Goal: Information Seeking & Learning: Learn about a topic

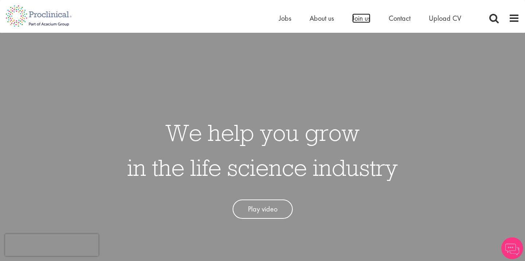
click at [360, 23] on span "Join us" at bounding box center [361, 17] width 18 height 9
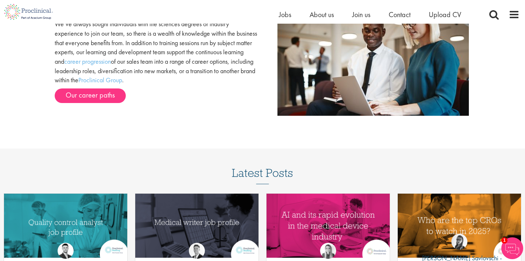
scroll to position [781, 0]
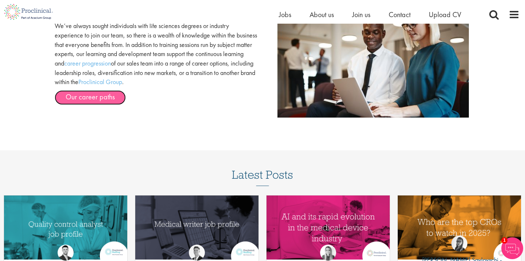
click at [117, 101] on link "Our career paths" at bounding box center [90, 97] width 71 height 15
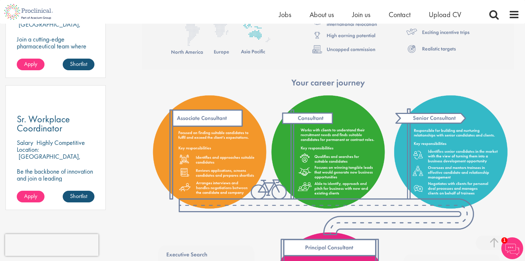
scroll to position [491, 0]
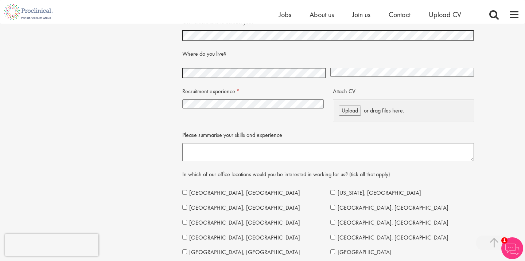
scroll to position [1627, 0]
click at [223, 101] on select "I have no previous experience working in recruitment I have recruitment experie…" at bounding box center [252, 103] width 141 height 9
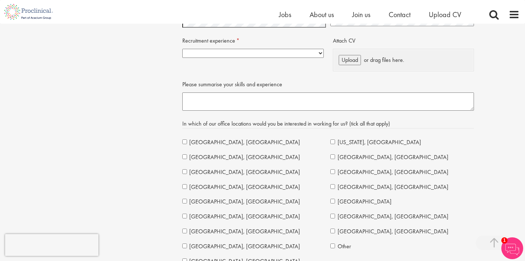
scroll to position [1721, 0]
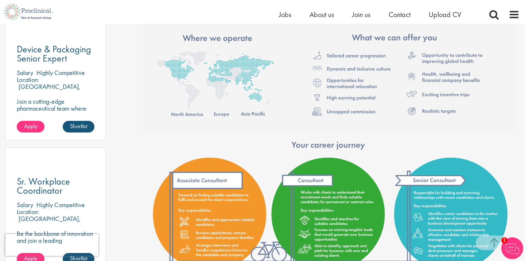
scroll to position [0, 0]
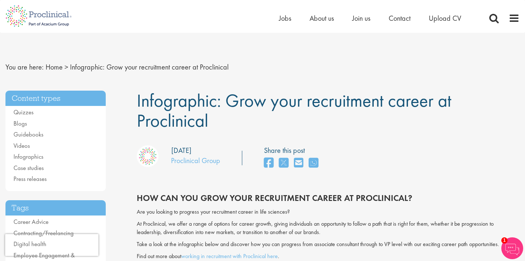
click at [292, 22] on ul "Home Jobs About us Join us Contact Upload CV" at bounding box center [379, 18] width 200 height 11
click at [284, 20] on span "Jobs" at bounding box center [285, 17] width 12 height 9
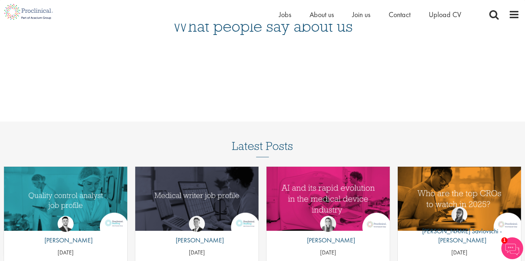
scroll to position [817, 0]
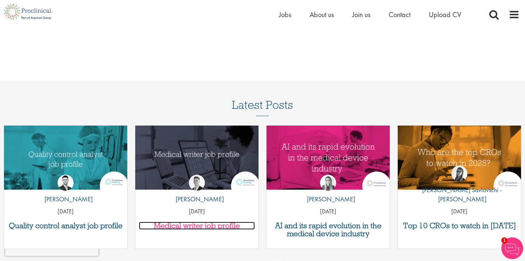
click at [205, 223] on h3 "Medical writer job profile" at bounding box center [197, 226] width 116 height 8
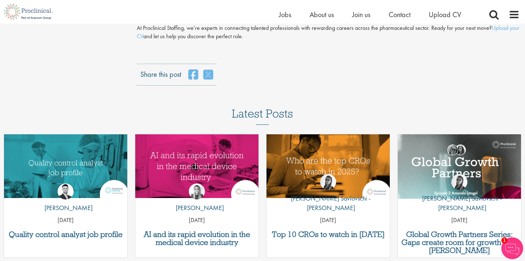
scroll to position [1616, 0]
